Goal: Check status: Check status

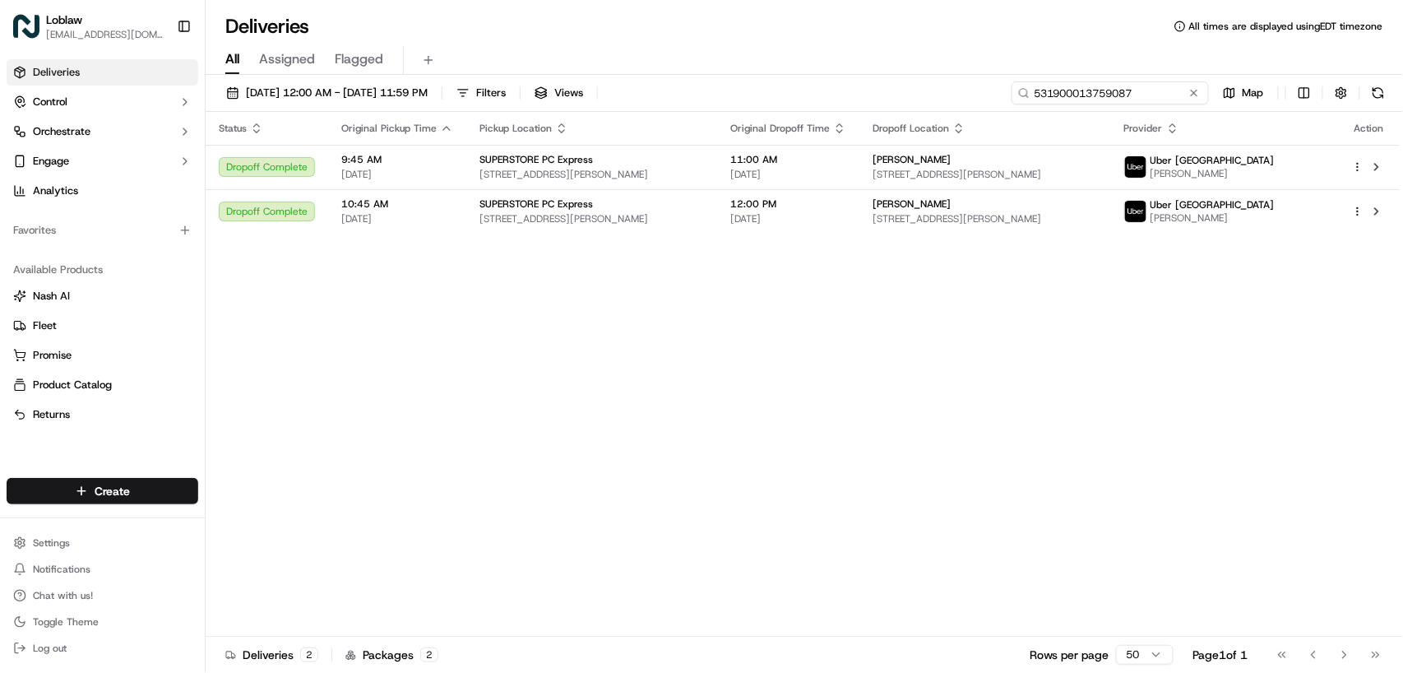
click at [1146, 91] on input "531900013759087" at bounding box center [1110, 92] width 197 height 23
paste input "5052"
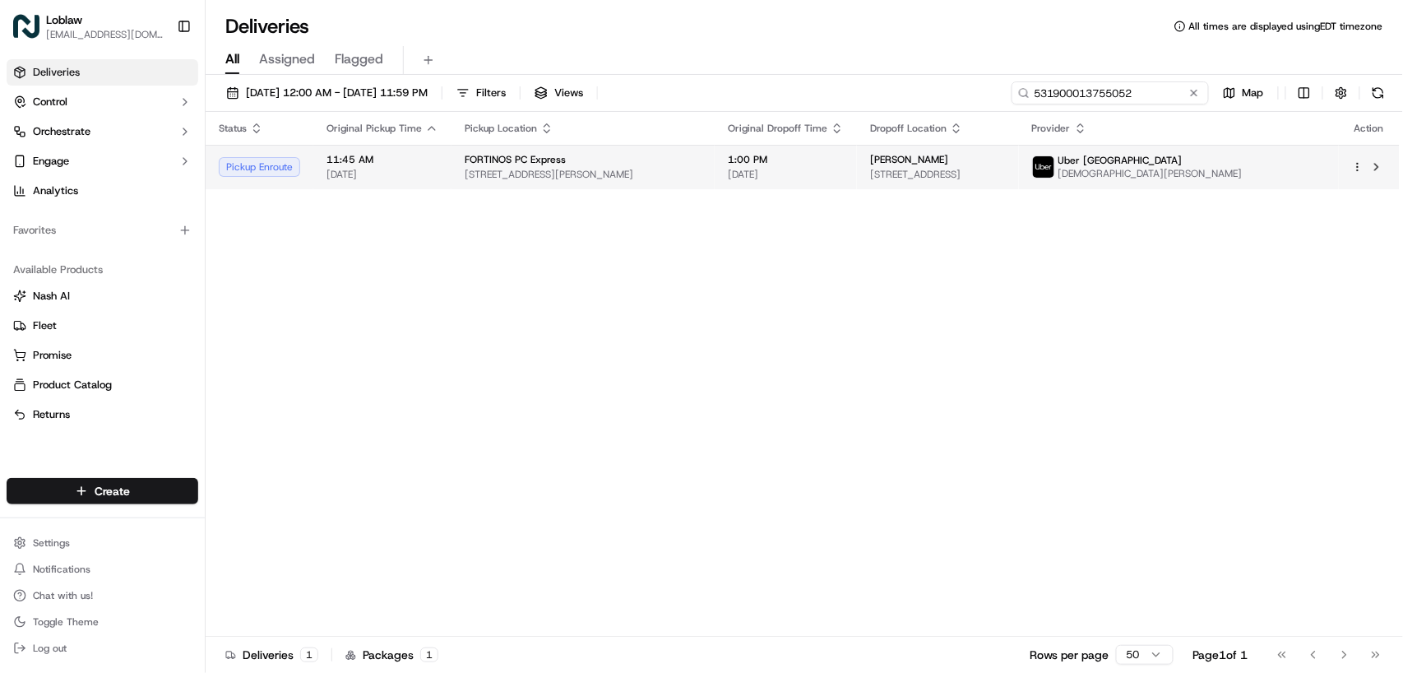
type input "531900013755052"
click at [844, 165] on span "1:00 PM" at bounding box center [786, 159] width 116 height 13
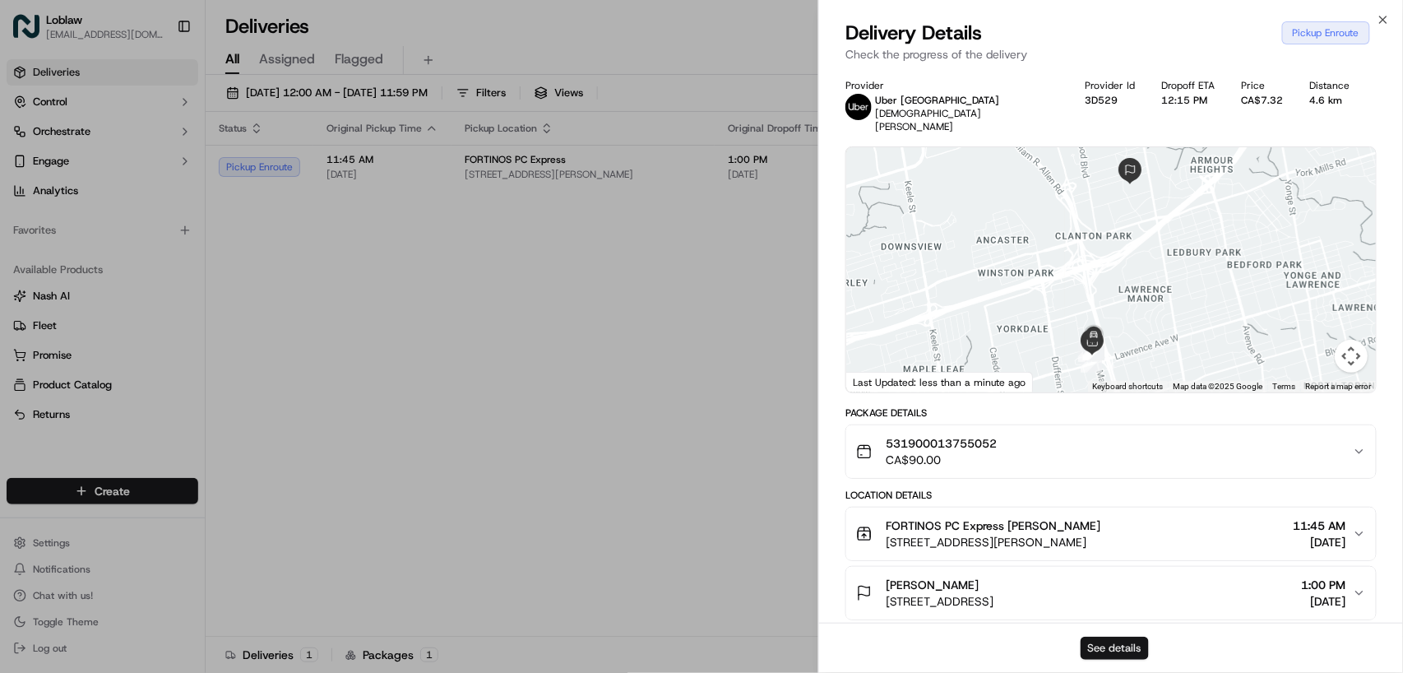
click at [1119, 642] on button "See details" at bounding box center [1115, 648] width 68 height 23
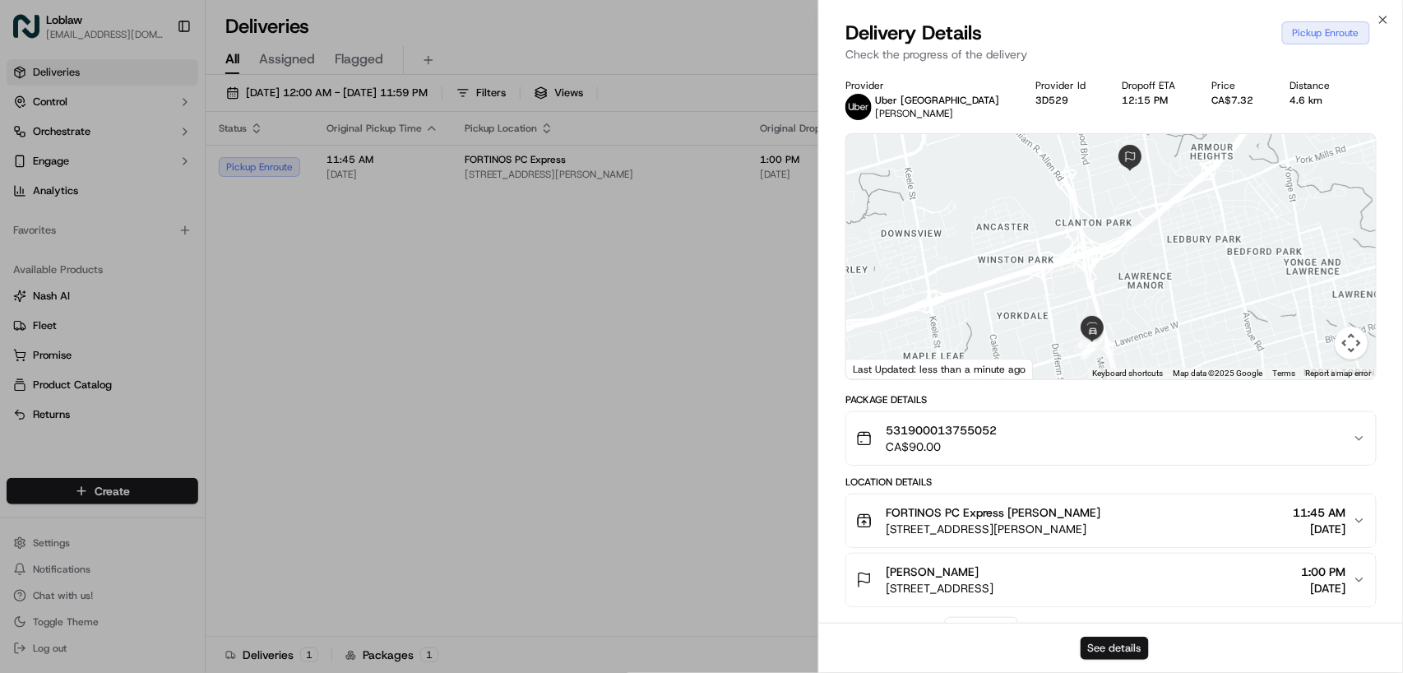
click at [1119, 650] on button "See details" at bounding box center [1115, 648] width 68 height 23
click at [1105, 646] on button "See details" at bounding box center [1115, 648] width 68 height 23
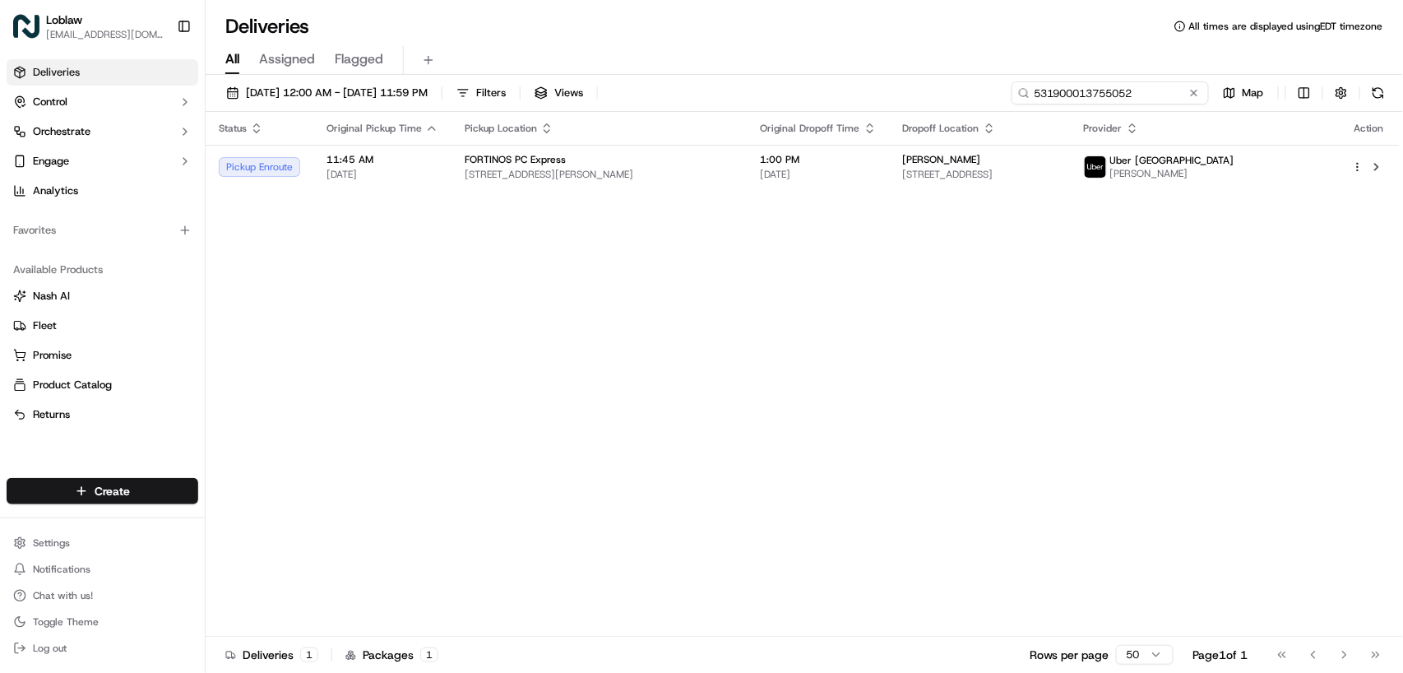
click at [1113, 91] on input "531900013755052" at bounding box center [1110, 92] width 197 height 23
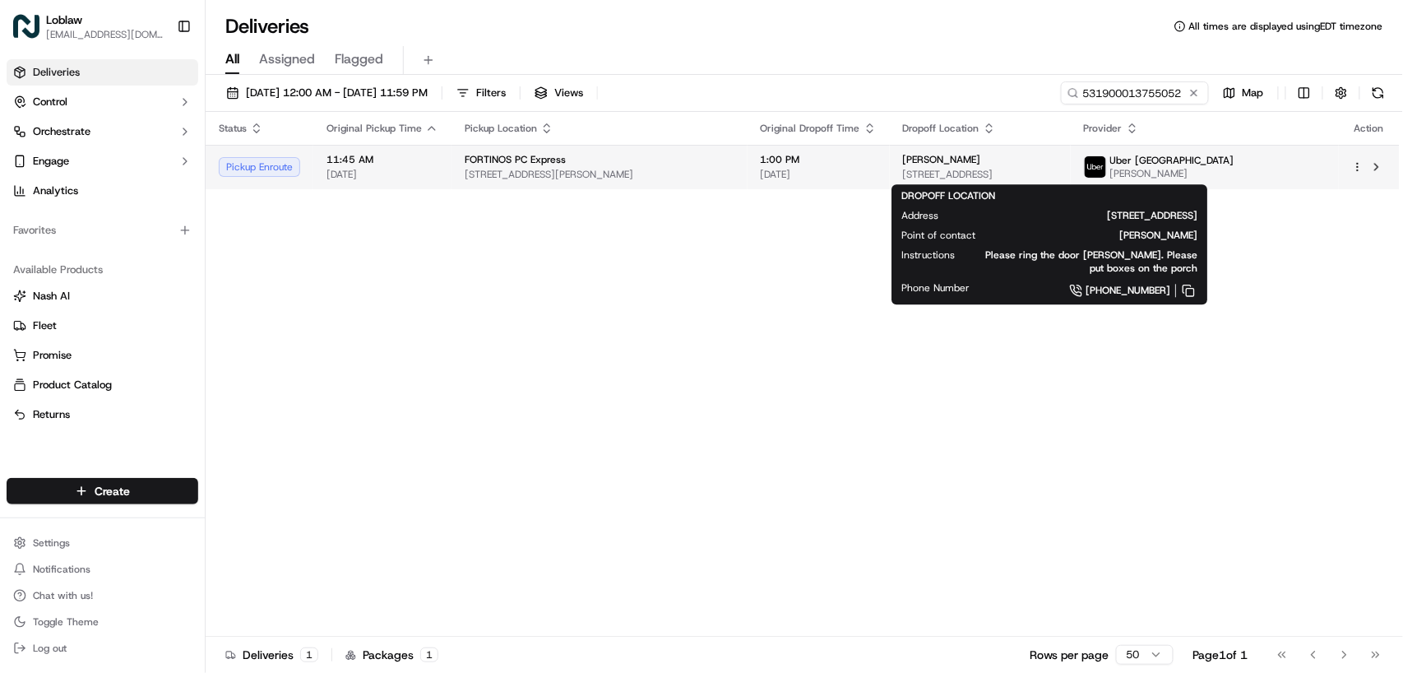
click at [913, 160] on span "[PERSON_NAME]" at bounding box center [942, 159] width 78 height 13
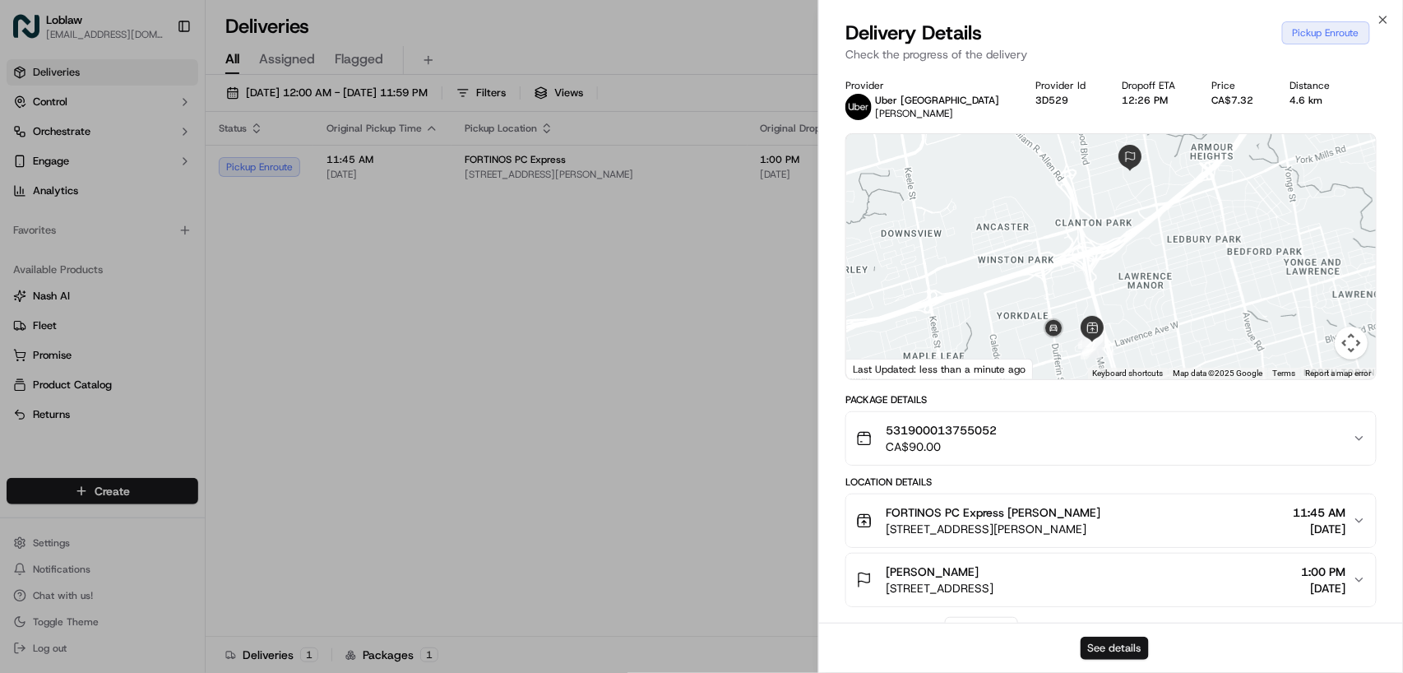
click at [1102, 642] on button "See details" at bounding box center [1115, 648] width 68 height 23
